Goal: Task Accomplishment & Management: Use online tool/utility

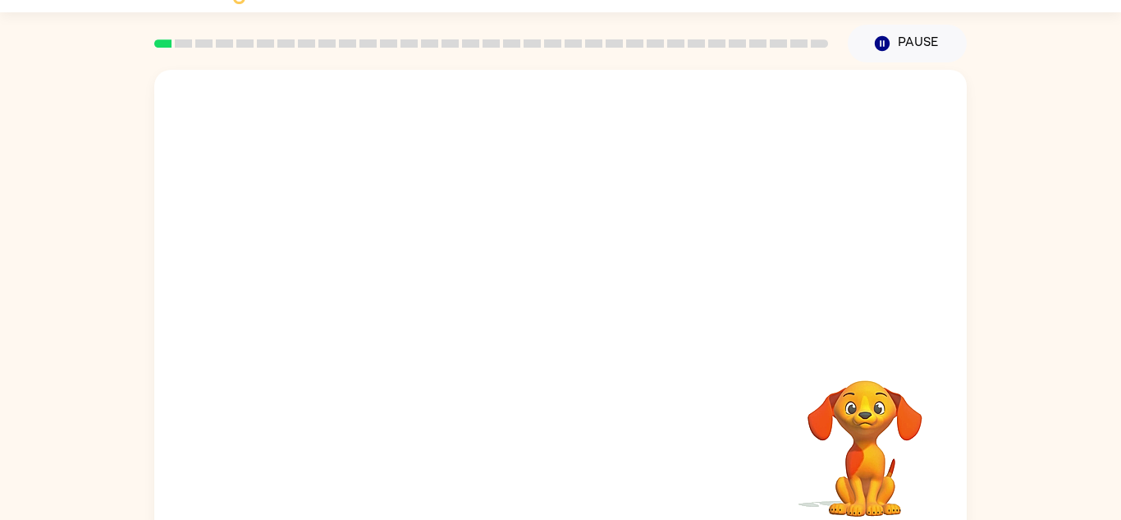
scroll to position [57, 0]
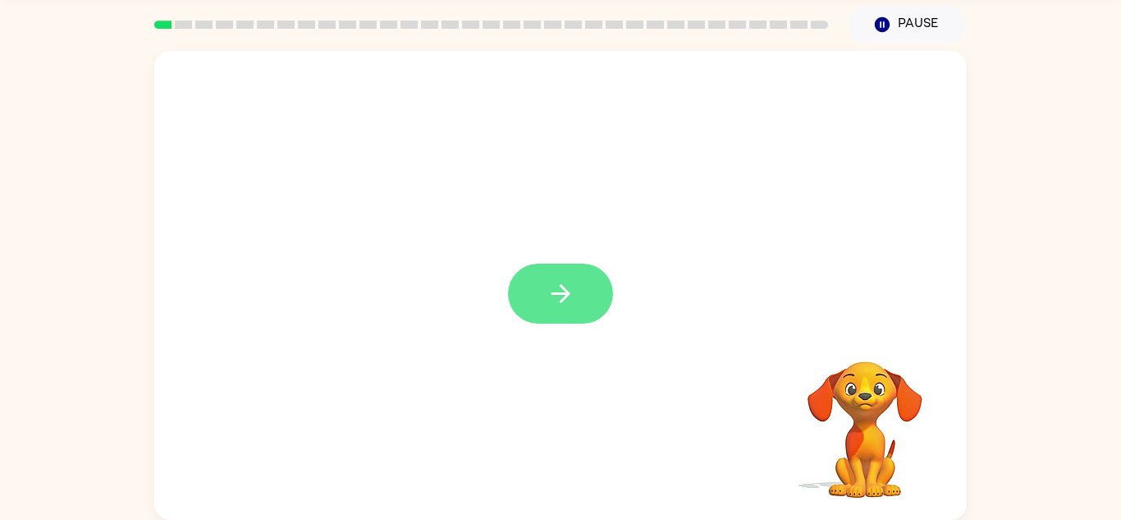
click at [550, 266] on button "button" at bounding box center [560, 294] width 105 height 60
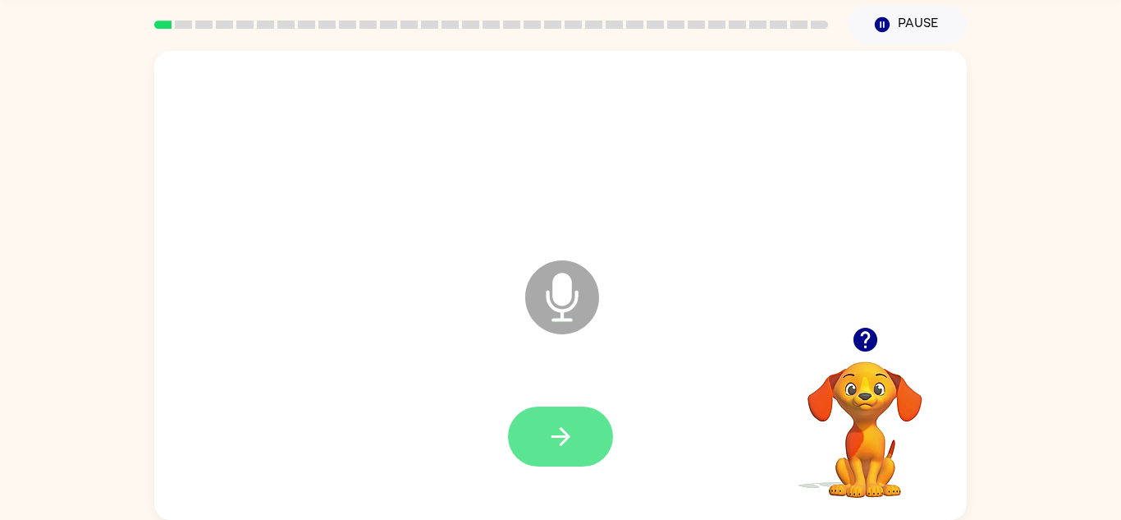
click at [560, 415] on button "button" at bounding box center [560, 436] width 105 height 60
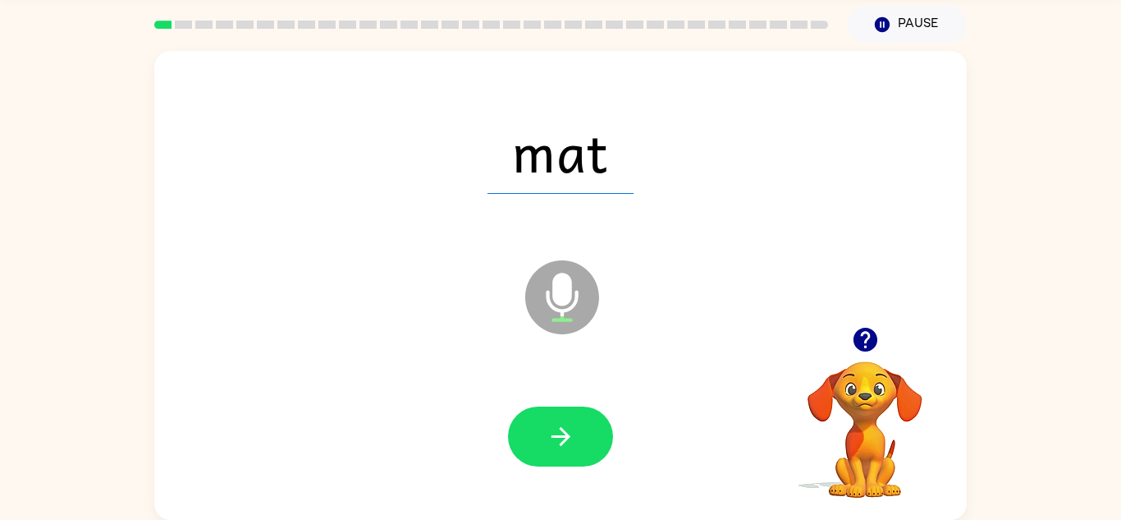
click at [560, 415] on button "button" at bounding box center [560, 436] width 105 height 60
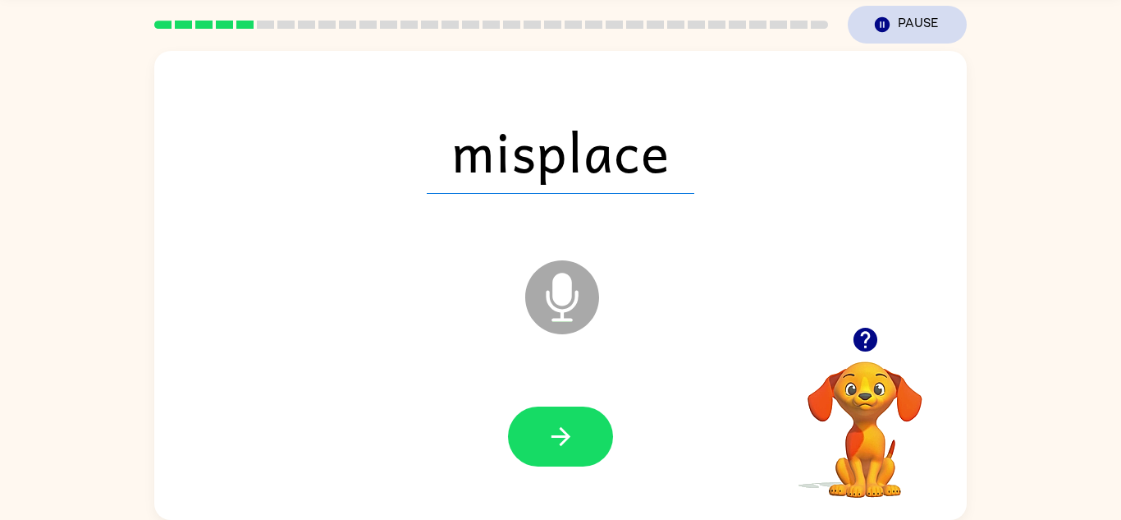
click at [894, 29] on button "Pause Pause" at bounding box center [907, 25] width 119 height 38
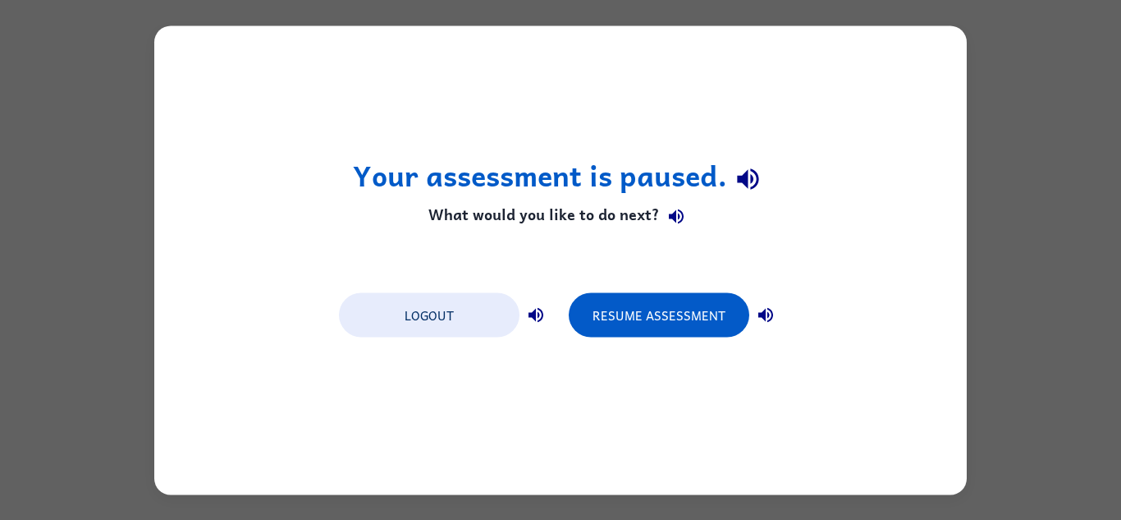
scroll to position [0, 0]
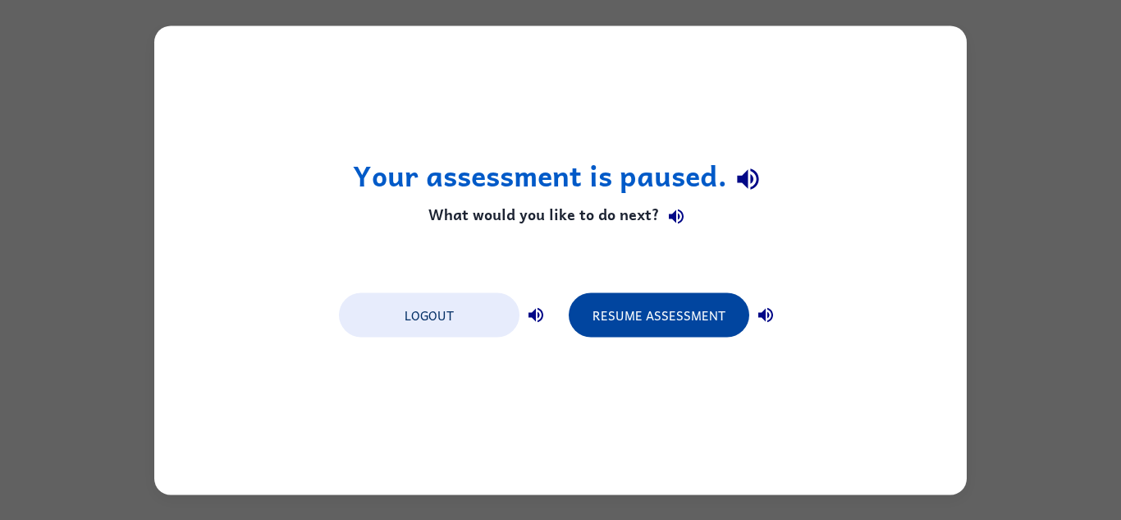
click at [676, 327] on button "Resume Assessment" at bounding box center [659, 314] width 181 height 44
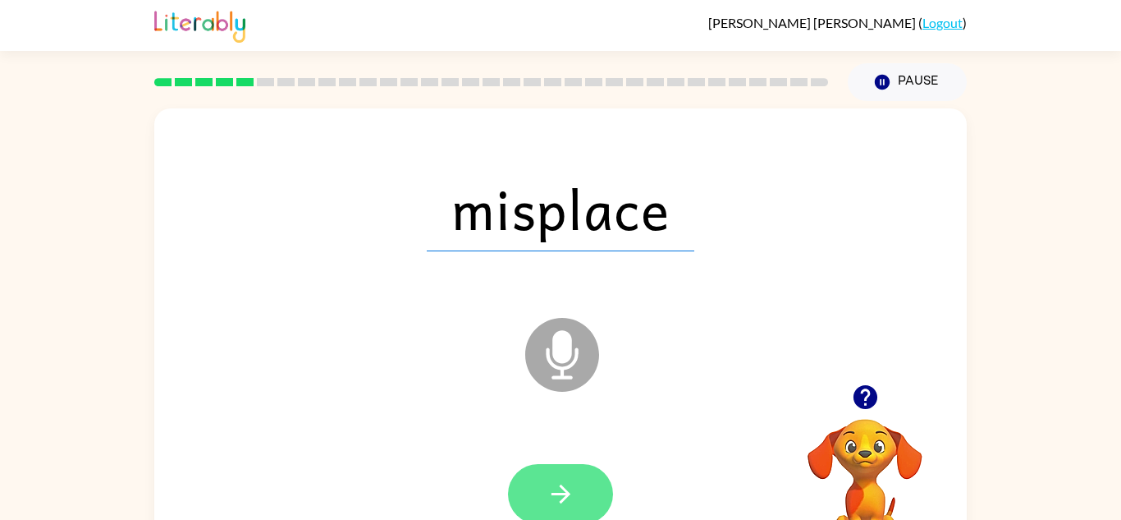
click at [539, 487] on button "button" at bounding box center [560, 494] width 105 height 60
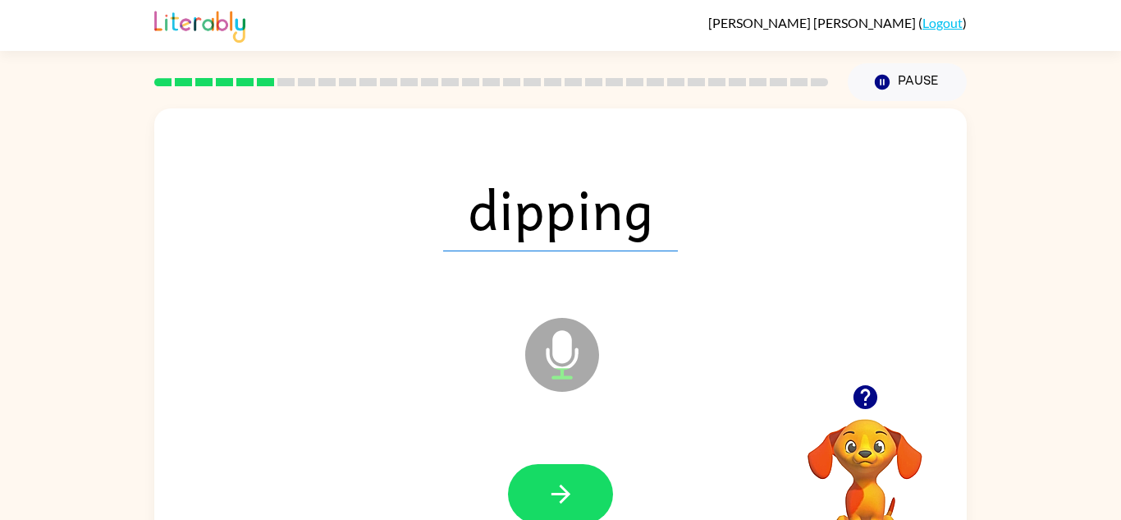
click at [539, 487] on button "button" at bounding box center [560, 494] width 105 height 60
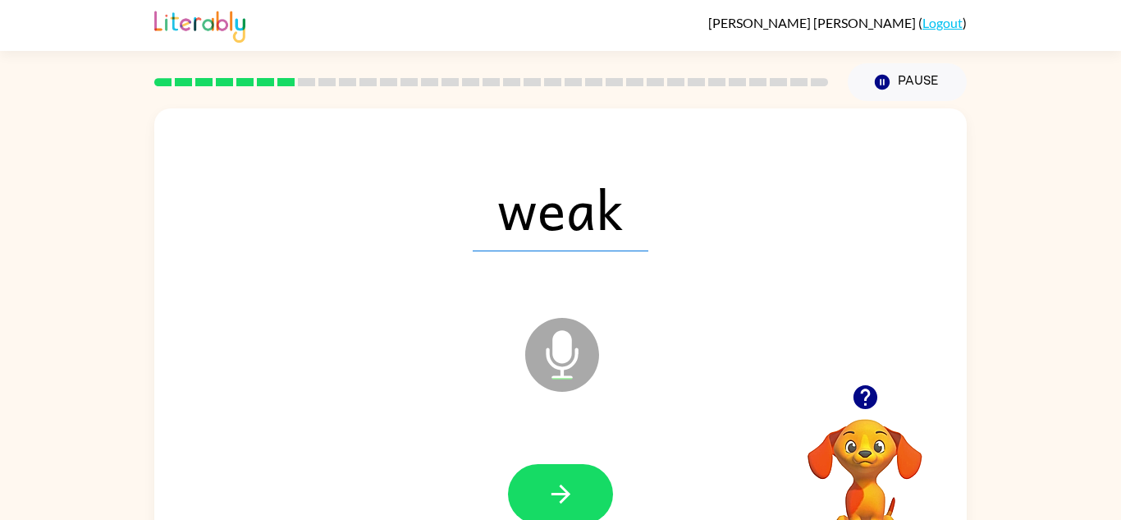
click at [539, 487] on button "button" at bounding box center [560, 494] width 105 height 60
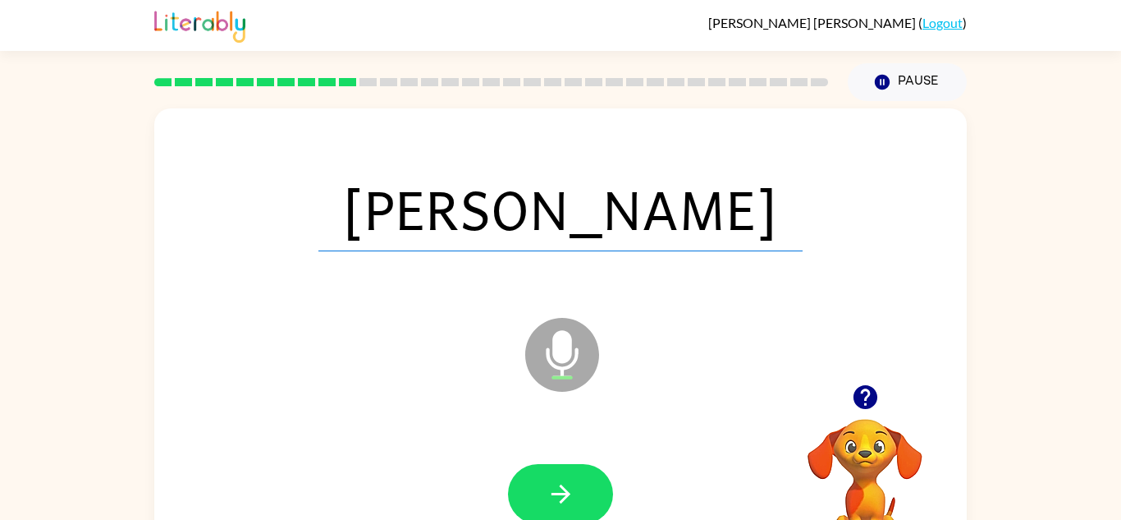
click at [539, 487] on button "button" at bounding box center [560, 494] width 105 height 60
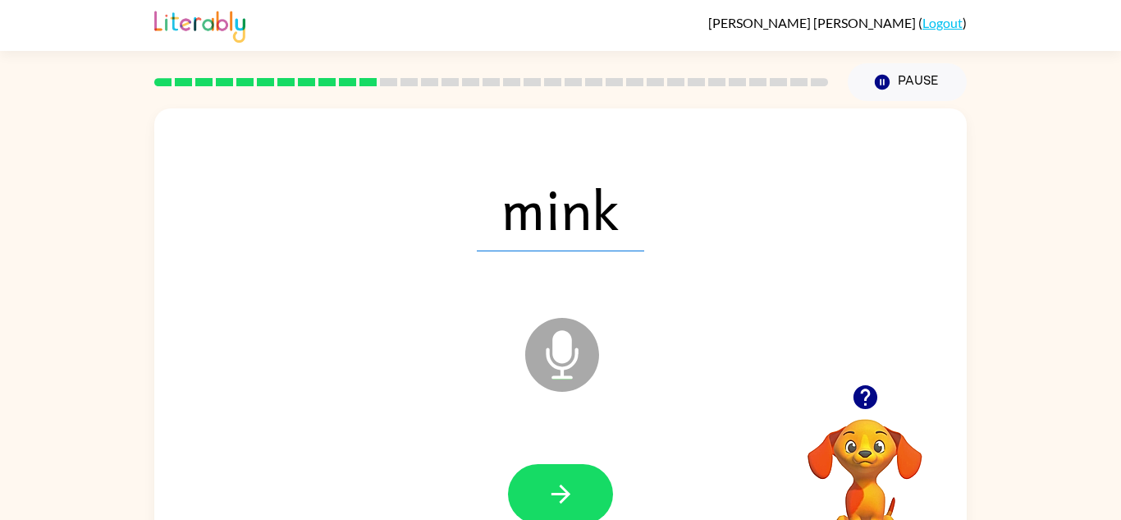
click at [539, 487] on button "button" at bounding box center [560, 494] width 105 height 60
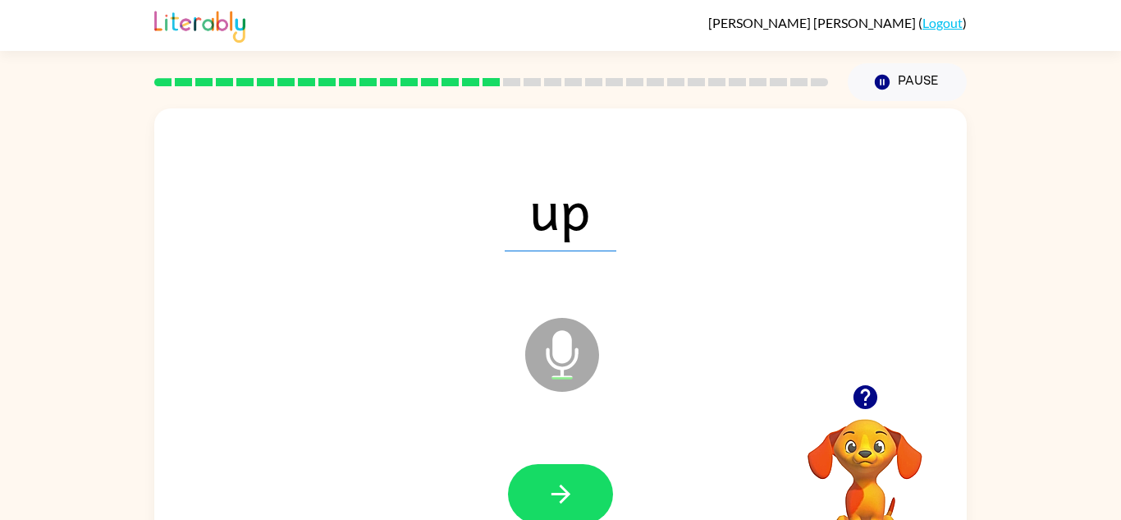
click at [539, 487] on button "button" at bounding box center [560, 494] width 105 height 60
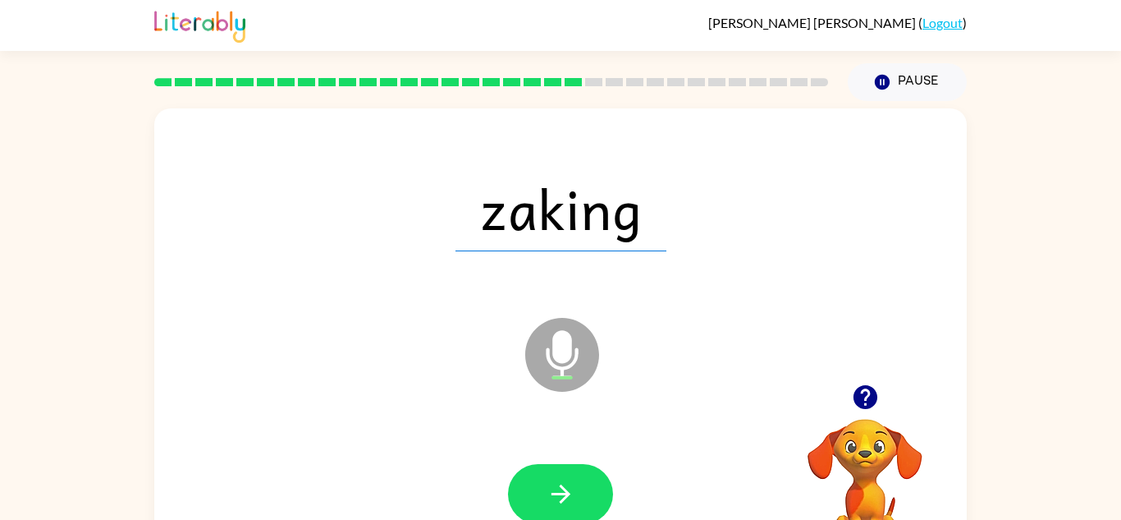
click at [539, 487] on button "button" at bounding box center [560, 494] width 105 height 60
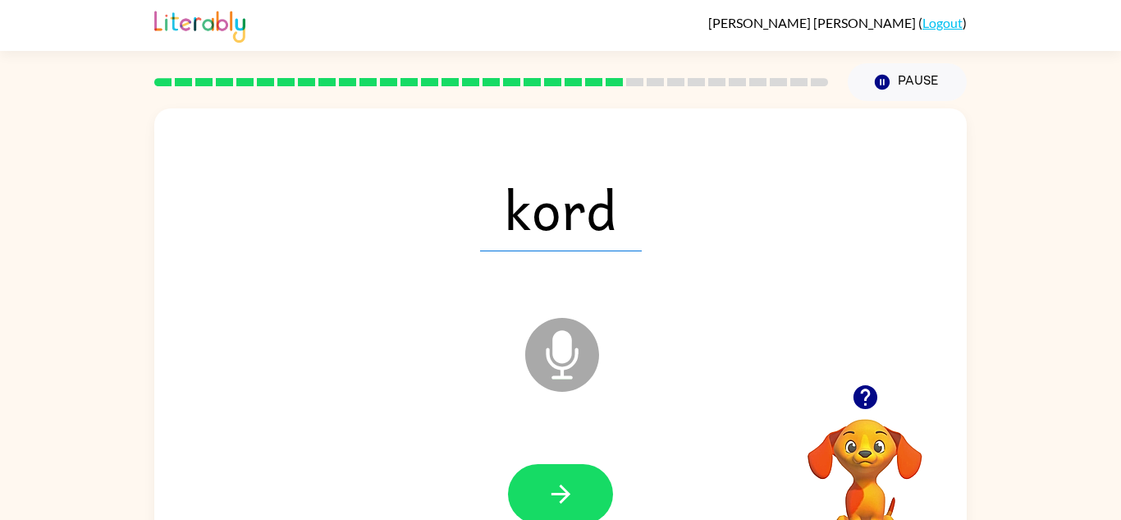
click at [539, 487] on button "button" at bounding box center [560, 494] width 105 height 60
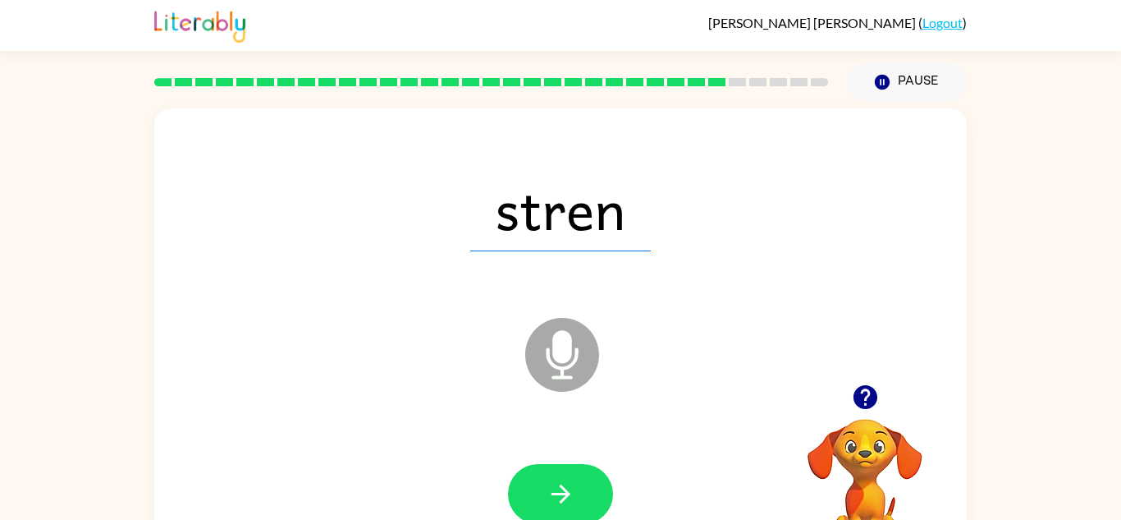
click at [539, 487] on button "button" at bounding box center [560, 494] width 105 height 60
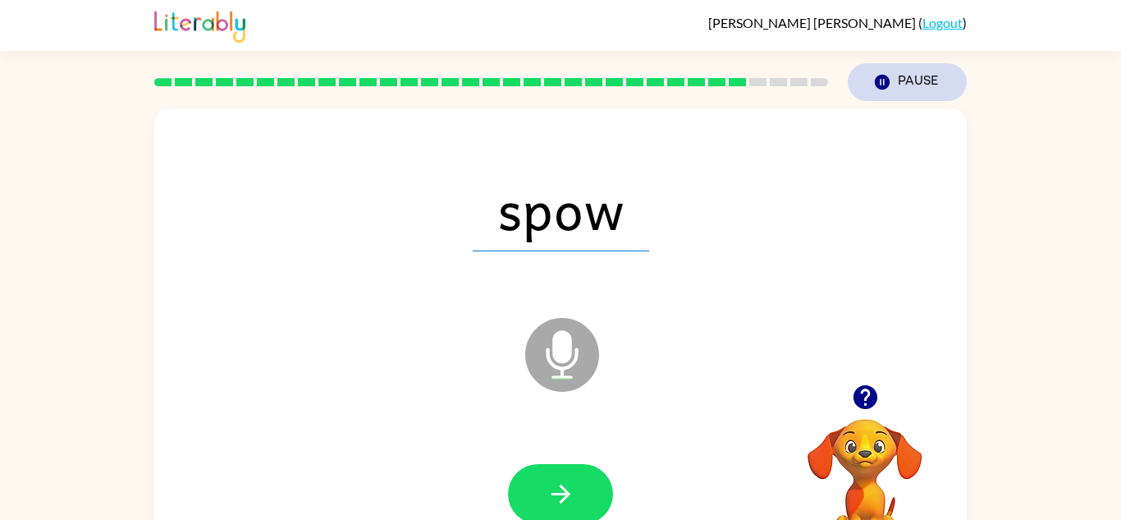
click at [915, 76] on button "Pause Pause" at bounding box center [907, 82] width 119 height 38
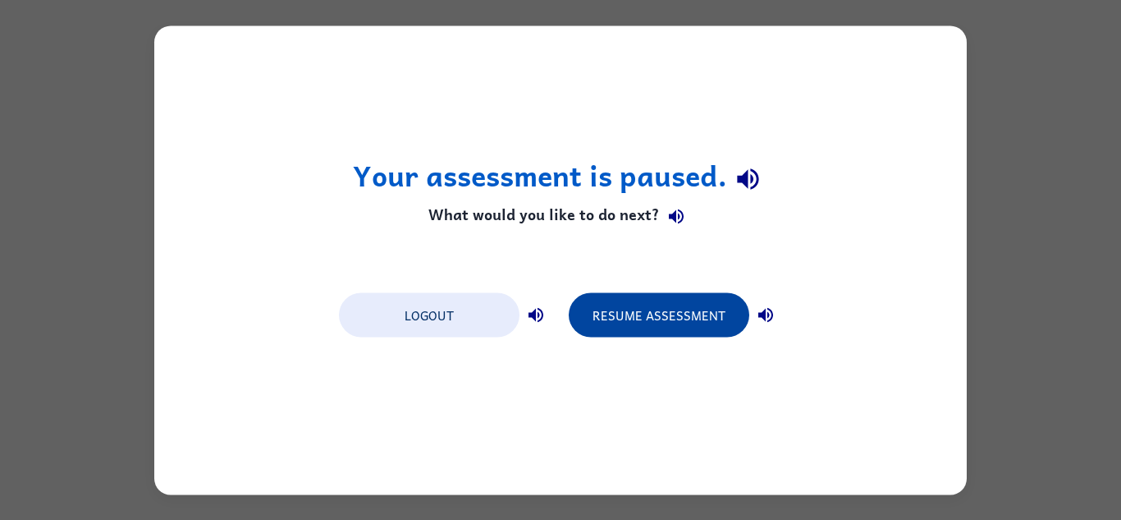
click at [664, 295] on button "Resume Assessment" at bounding box center [659, 314] width 181 height 44
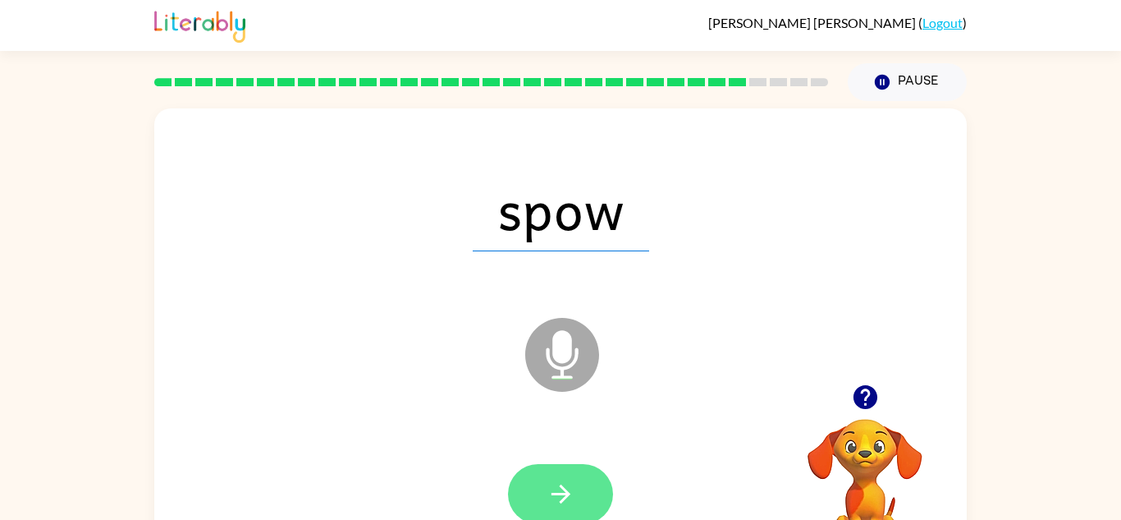
click at [565, 502] on icon "button" at bounding box center [561, 493] width 29 height 29
click at [579, 482] on button "button" at bounding box center [560, 494] width 105 height 60
click at [565, 512] on button "button" at bounding box center [560, 494] width 105 height 60
click at [561, 494] on icon "button" at bounding box center [560, 493] width 19 height 19
